Goal: Entertainment & Leisure: Browse casually

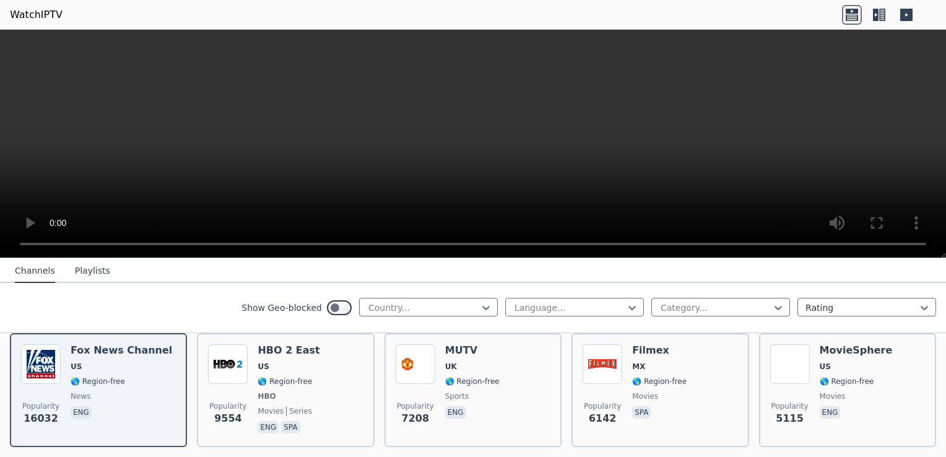
scroll to position [124, 0]
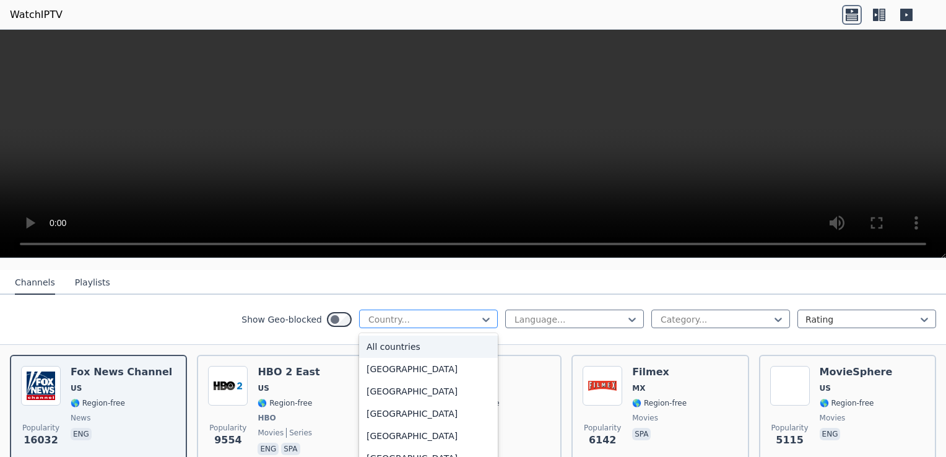
click at [396, 313] on div at bounding box center [423, 319] width 113 height 12
type input "***"
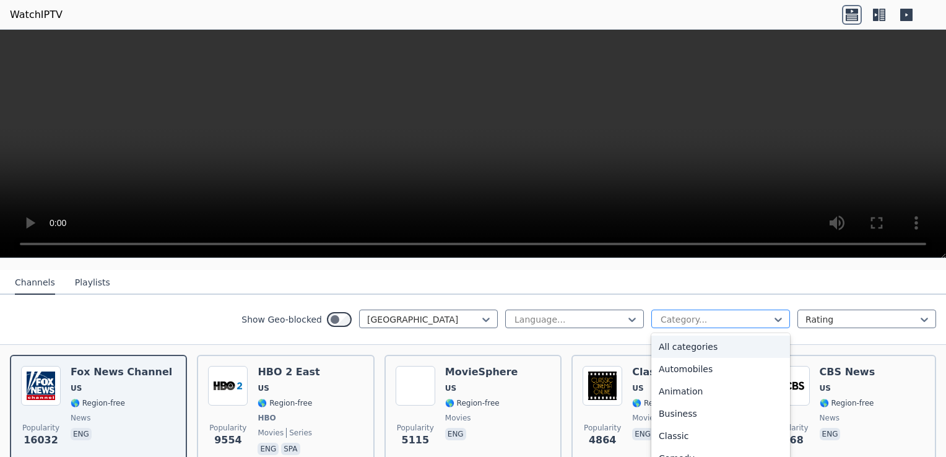
click at [687, 313] on div at bounding box center [715, 319] width 113 height 12
type input "**"
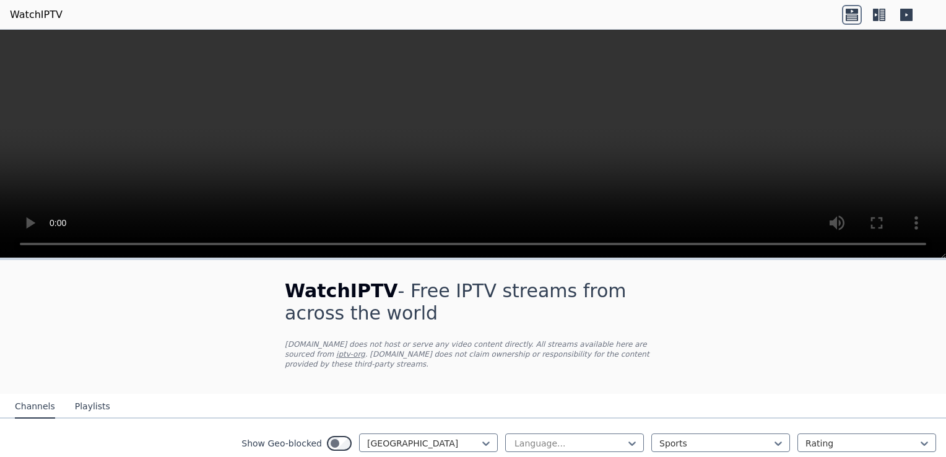
click at [87, 395] on button "Playlists" at bounding box center [92, 407] width 35 height 24
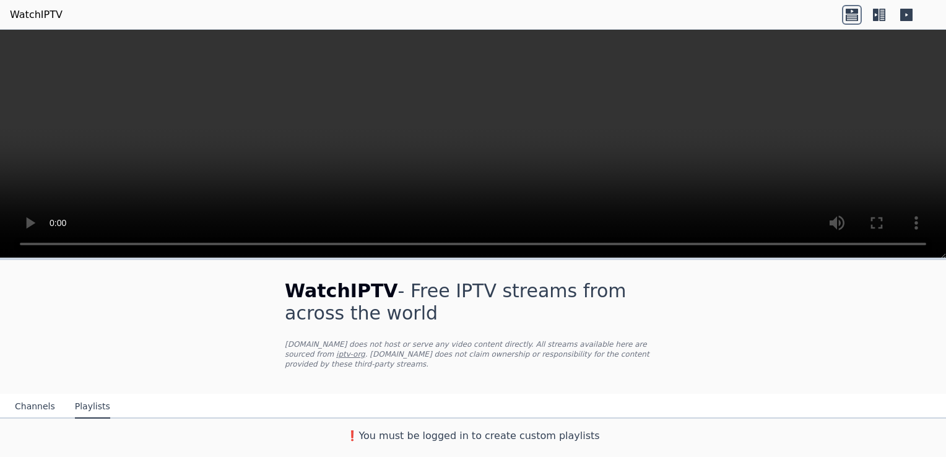
click at [34, 395] on button "Channels" at bounding box center [35, 407] width 40 height 24
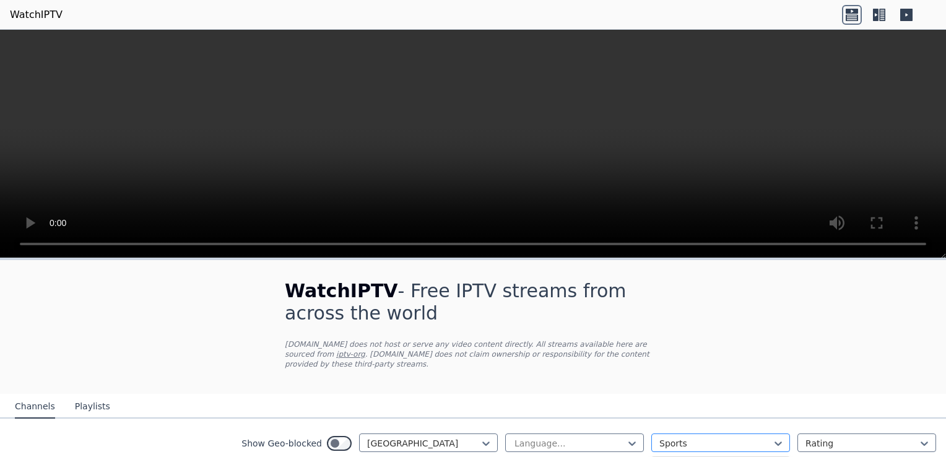
click at [689, 437] on div at bounding box center [715, 443] width 113 height 12
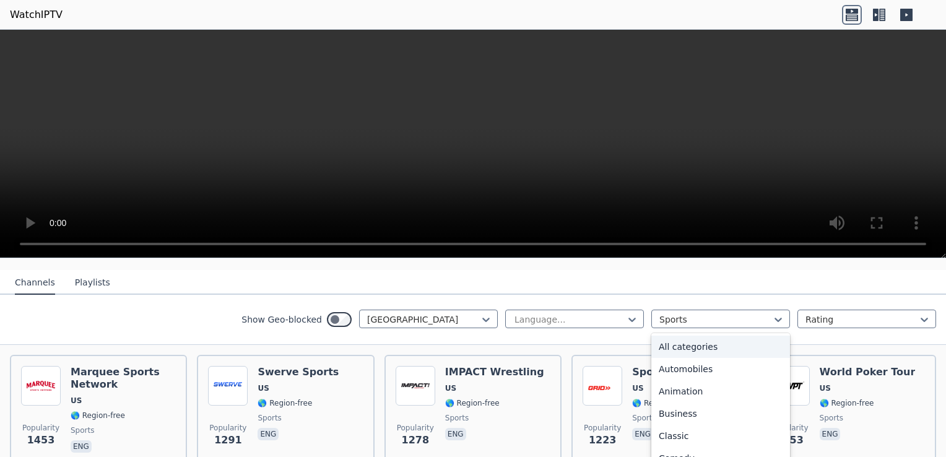
click at [671, 338] on div "All categories" at bounding box center [720, 346] width 139 height 22
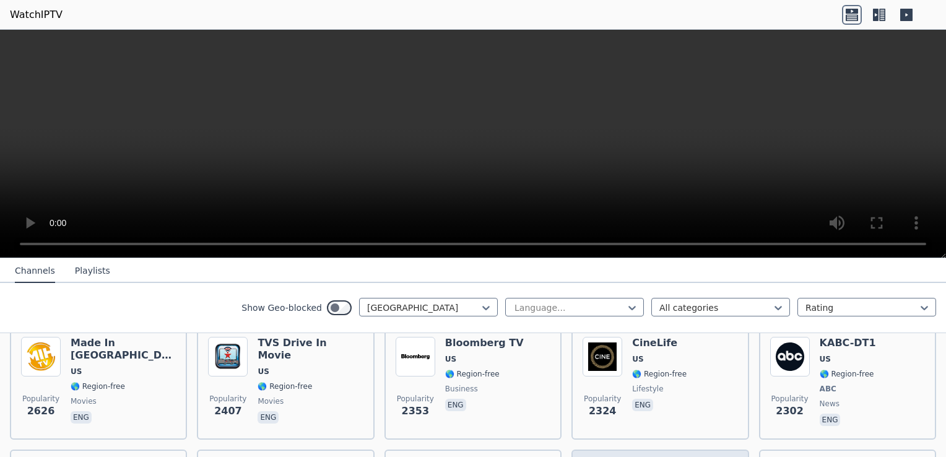
scroll to position [371, 0]
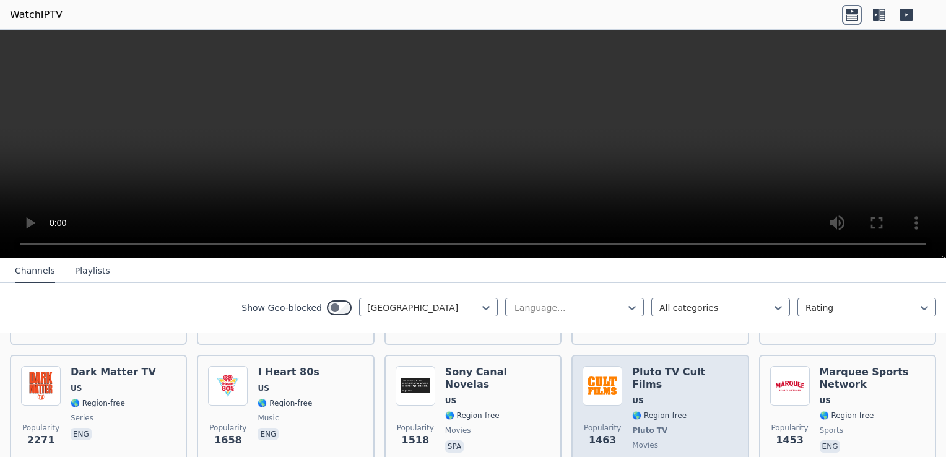
click at [666, 384] on div "Pluto TV Cult Films US 🌎 Region-free Pluto TV movies eng" at bounding box center [684, 418] width 105 height 104
